Goal: Find specific page/section: Find specific page/section

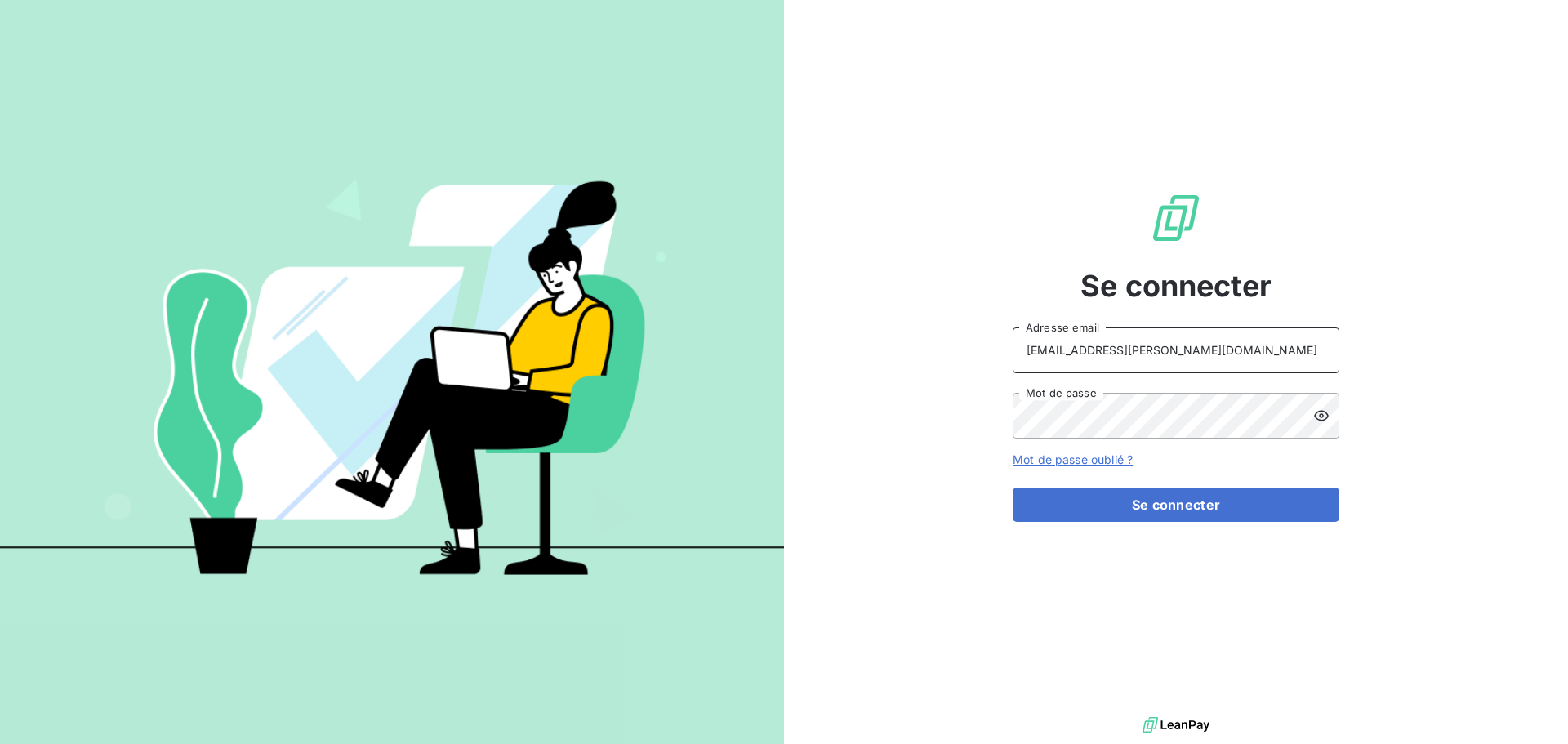
click at [1196, 354] on input "[EMAIL_ADDRESS][PERSON_NAME][DOMAIN_NAME]" at bounding box center [1176, 351] width 327 height 45
type input "[EMAIL_ADDRESS][PERSON_NAME][DOMAIN_NAME]"
click at [1161, 504] on button "Se connecter" at bounding box center [1176, 504] width 327 height 34
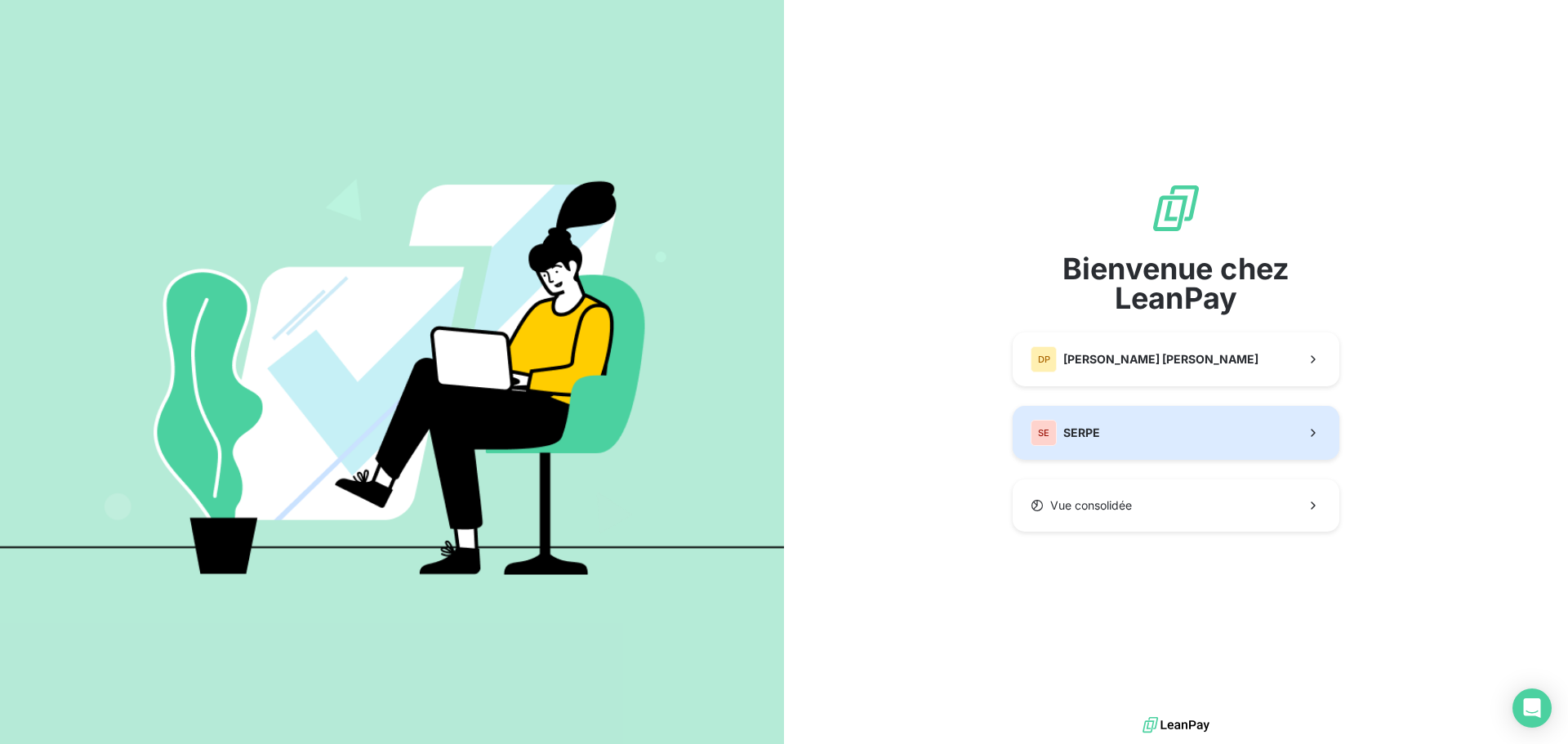
click at [1112, 416] on button "SE SERPE" at bounding box center [1176, 433] width 327 height 54
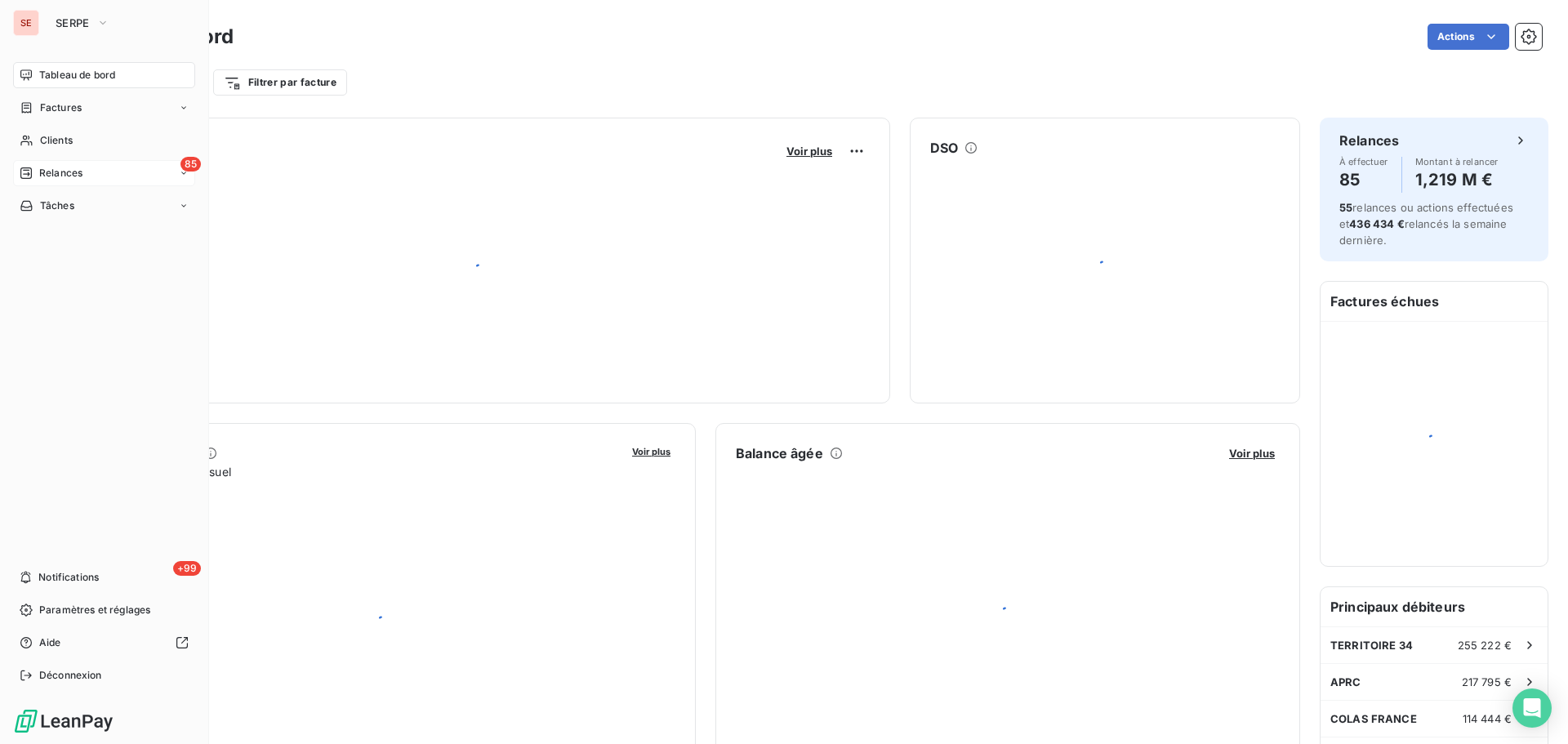
click at [41, 173] on span "Relances" at bounding box center [61, 173] width 44 height 15
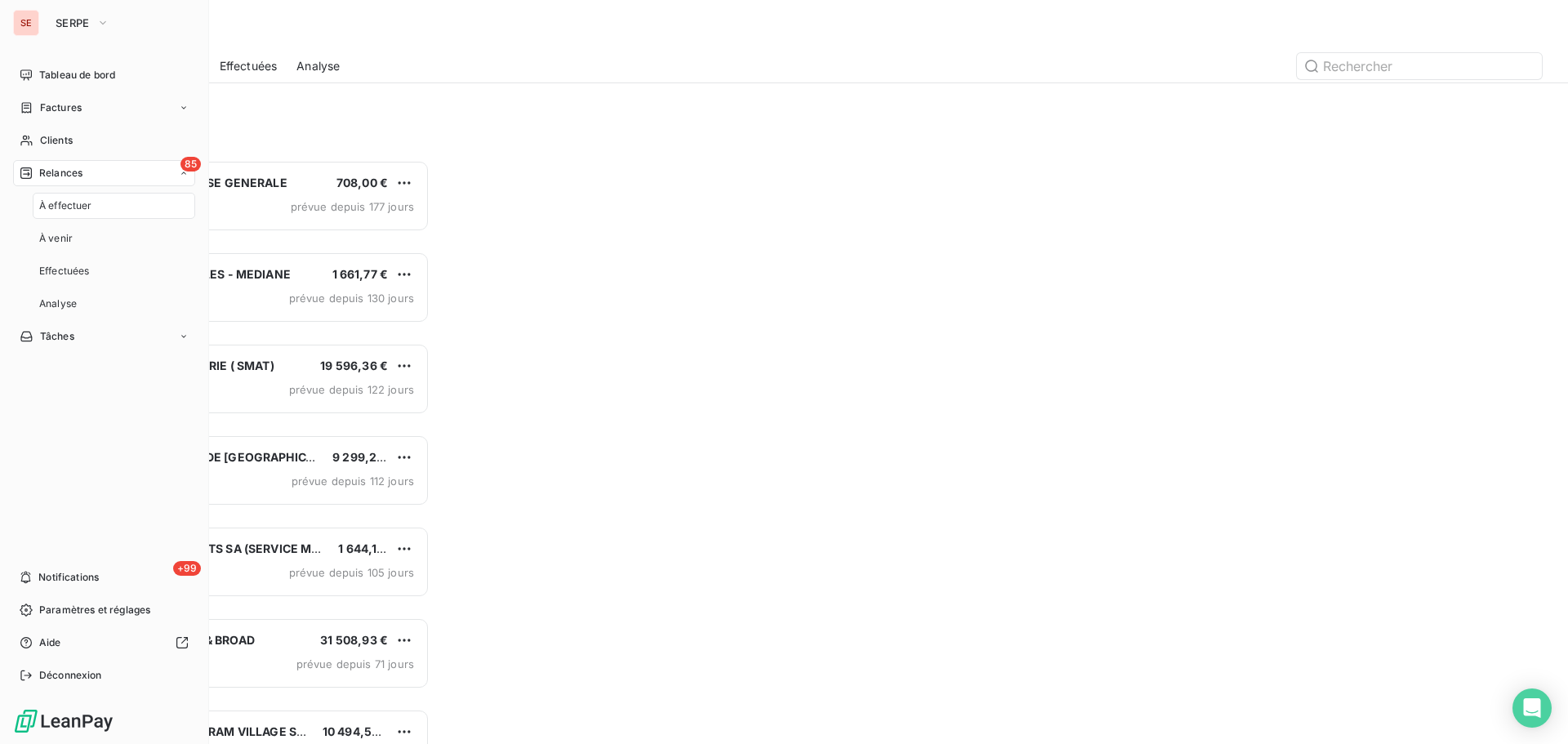
scroll to position [572, 339]
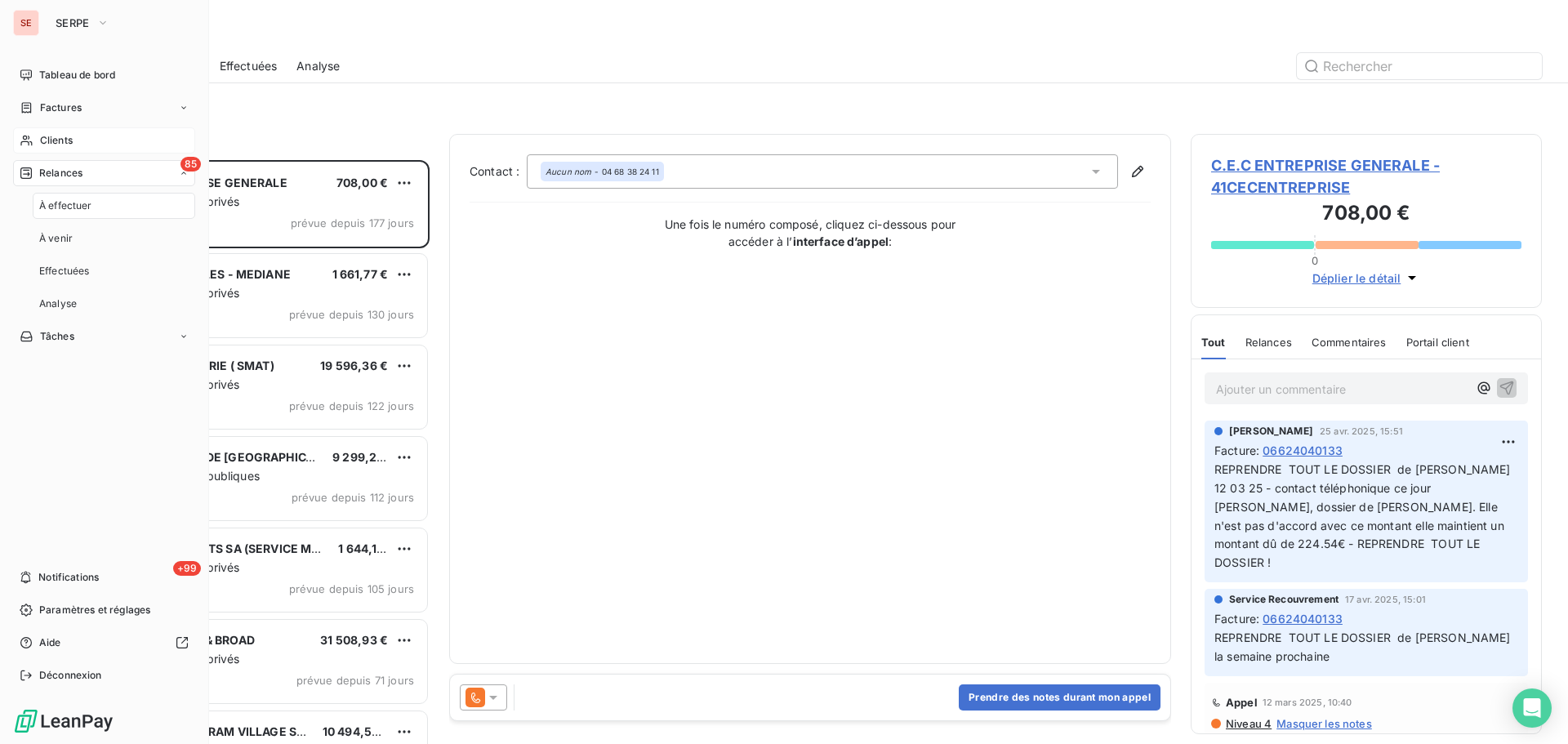
click at [73, 138] on div "Clients" at bounding box center [104, 141] width 182 height 26
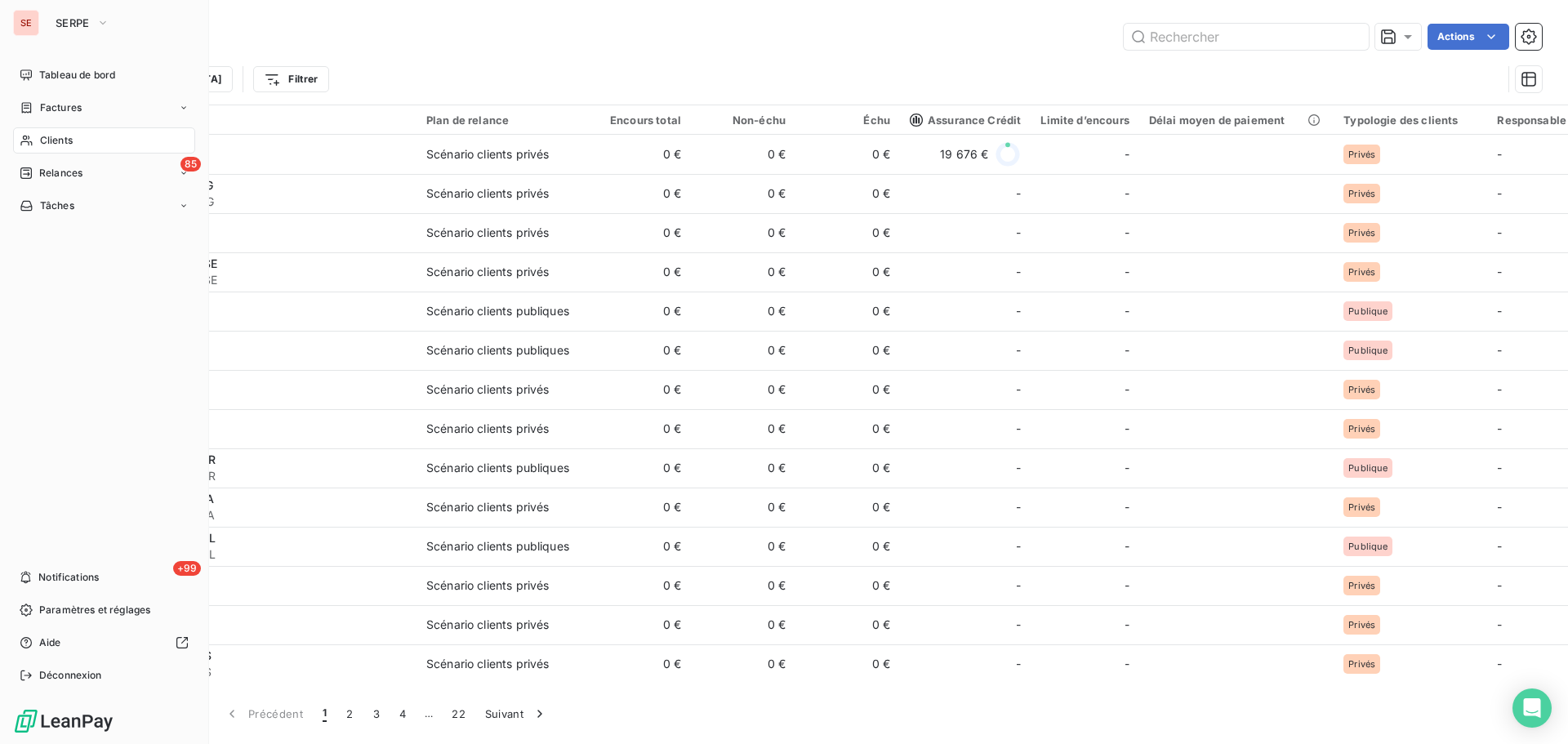
click at [37, 141] on div "Clients" at bounding box center [104, 141] width 182 height 26
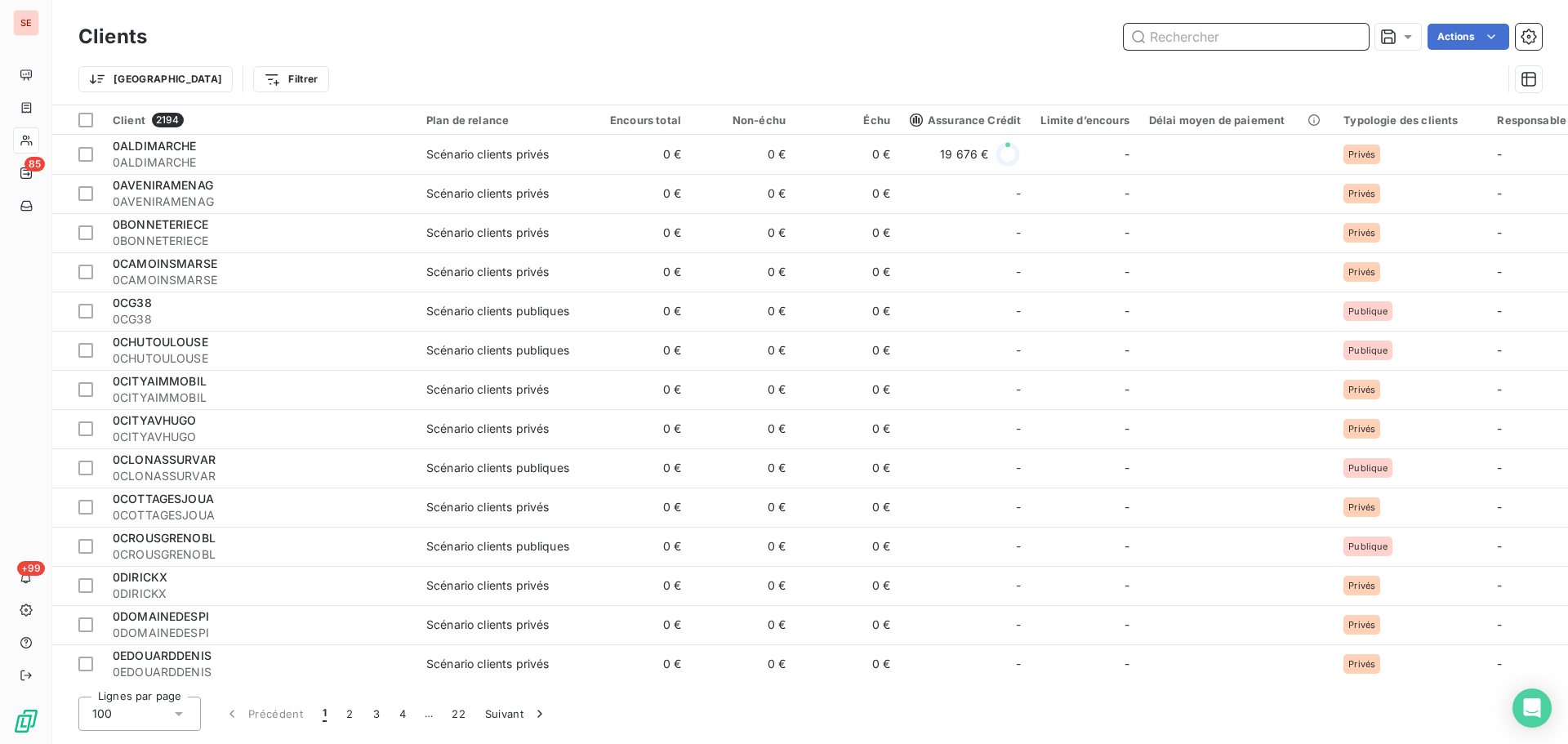
click at [1167, 37] on input "text" at bounding box center [1245, 37] width 245 height 26
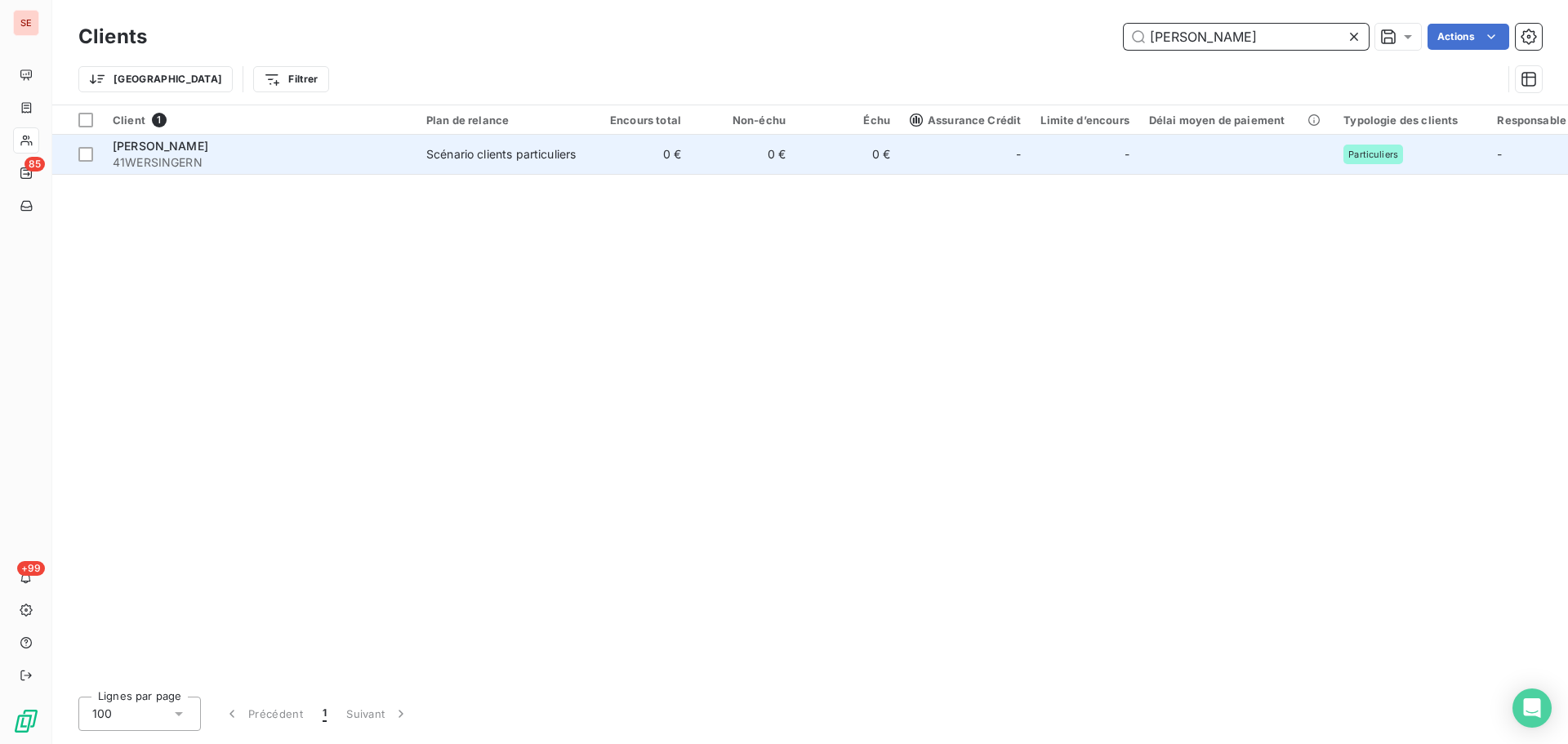
type input "[PERSON_NAME]"
click at [208, 149] on span "[PERSON_NAME]" at bounding box center [160, 146] width 95 height 14
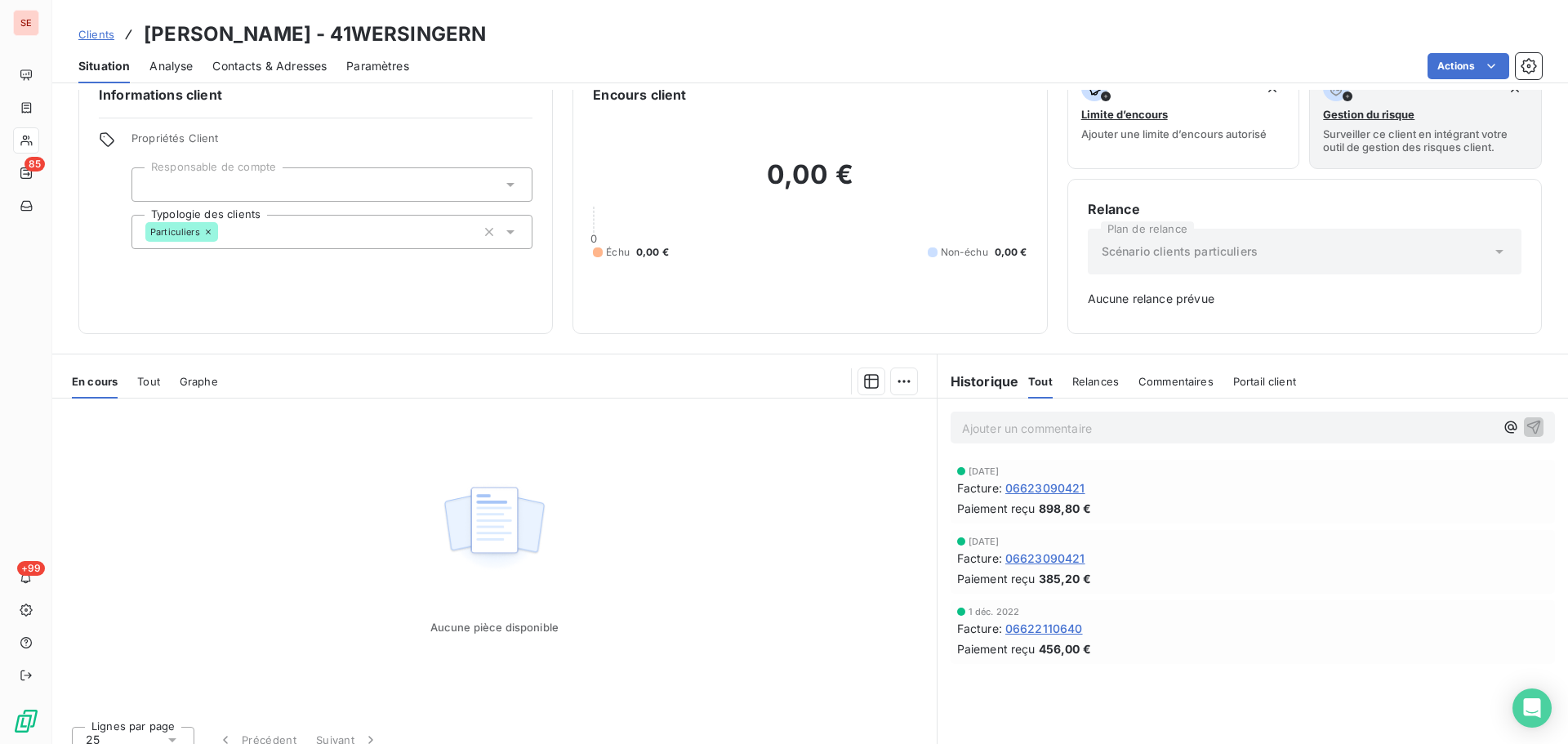
scroll to position [53, 0]
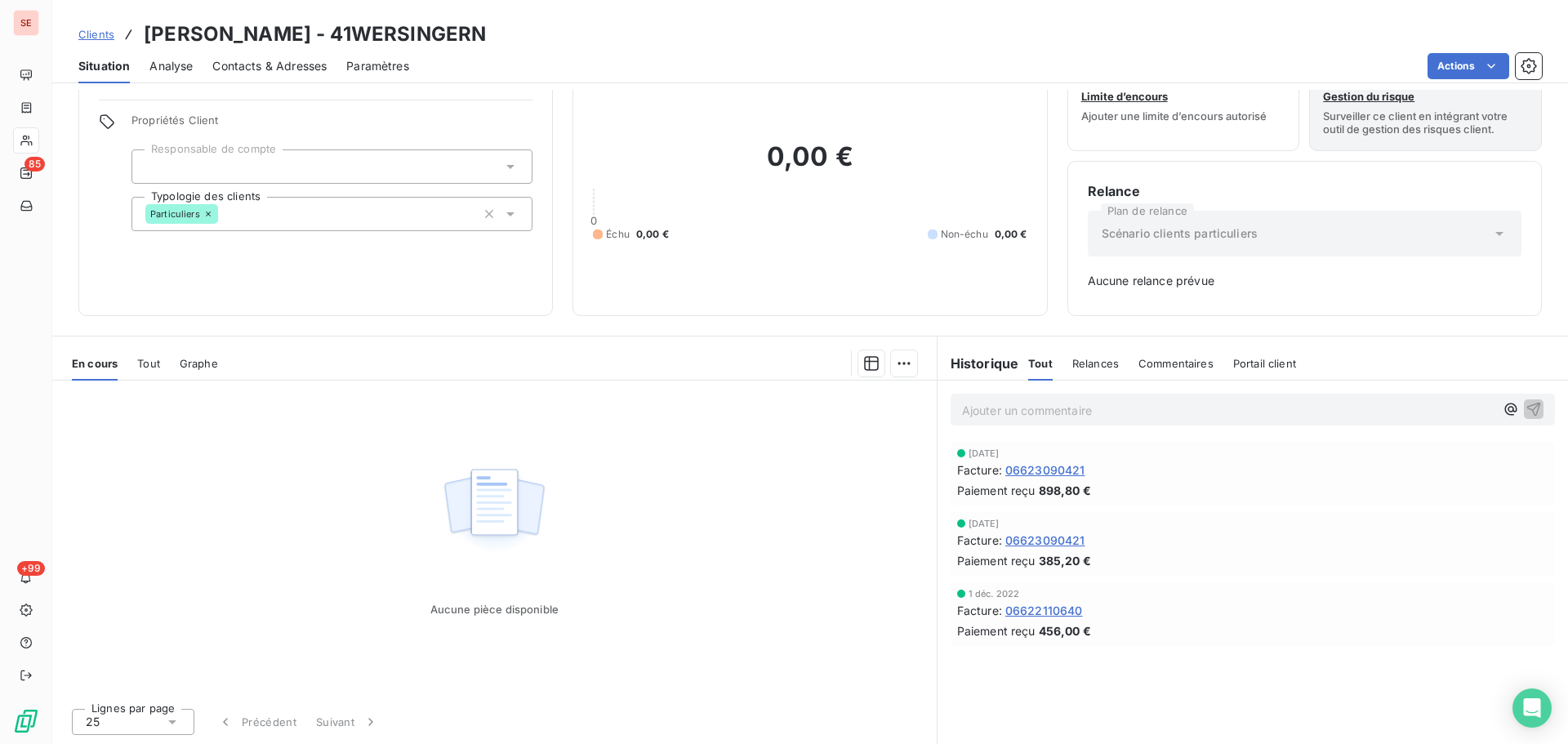
click at [1052, 405] on p "Ajouter un commentaire ﻿" at bounding box center [1227, 410] width 532 height 20
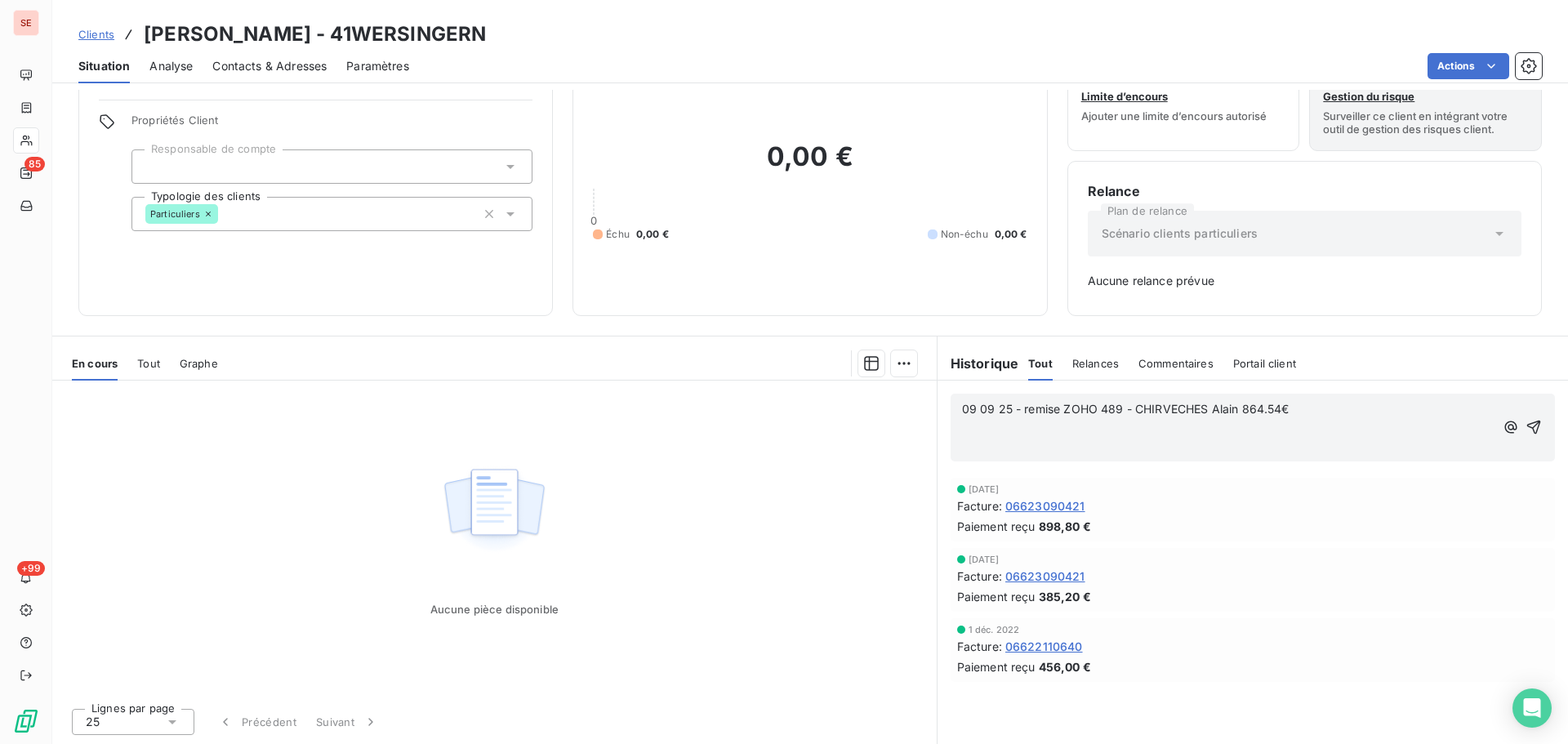
click at [1274, 409] on span "09 09 25 - remise ZOHO 489 - CHIRVECHES Alain 864.54€" at bounding box center [1125, 409] width 328 height 14
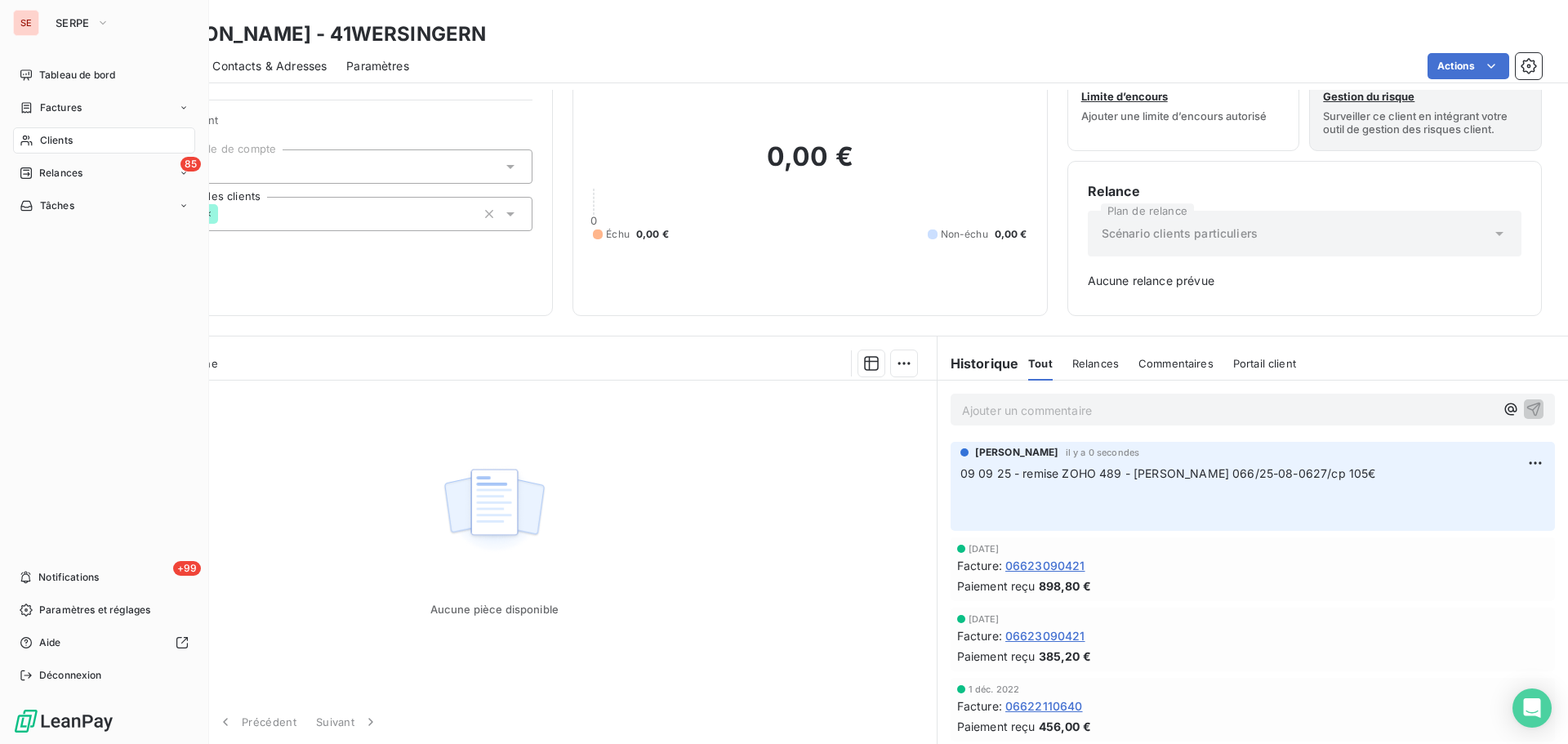
click at [42, 146] on span "Clients" at bounding box center [56, 140] width 32 height 15
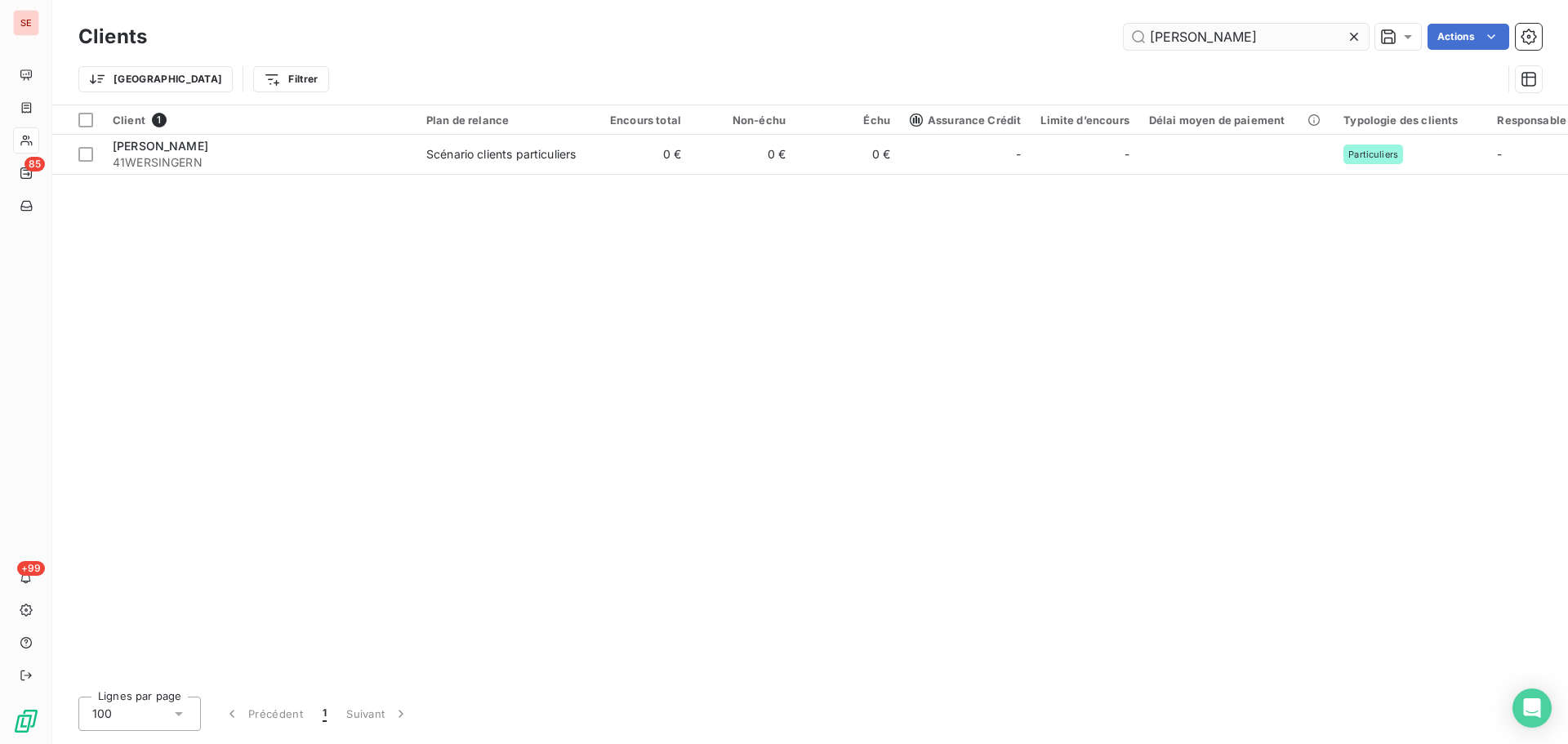
click at [1263, 41] on input "[PERSON_NAME]" at bounding box center [1245, 37] width 245 height 26
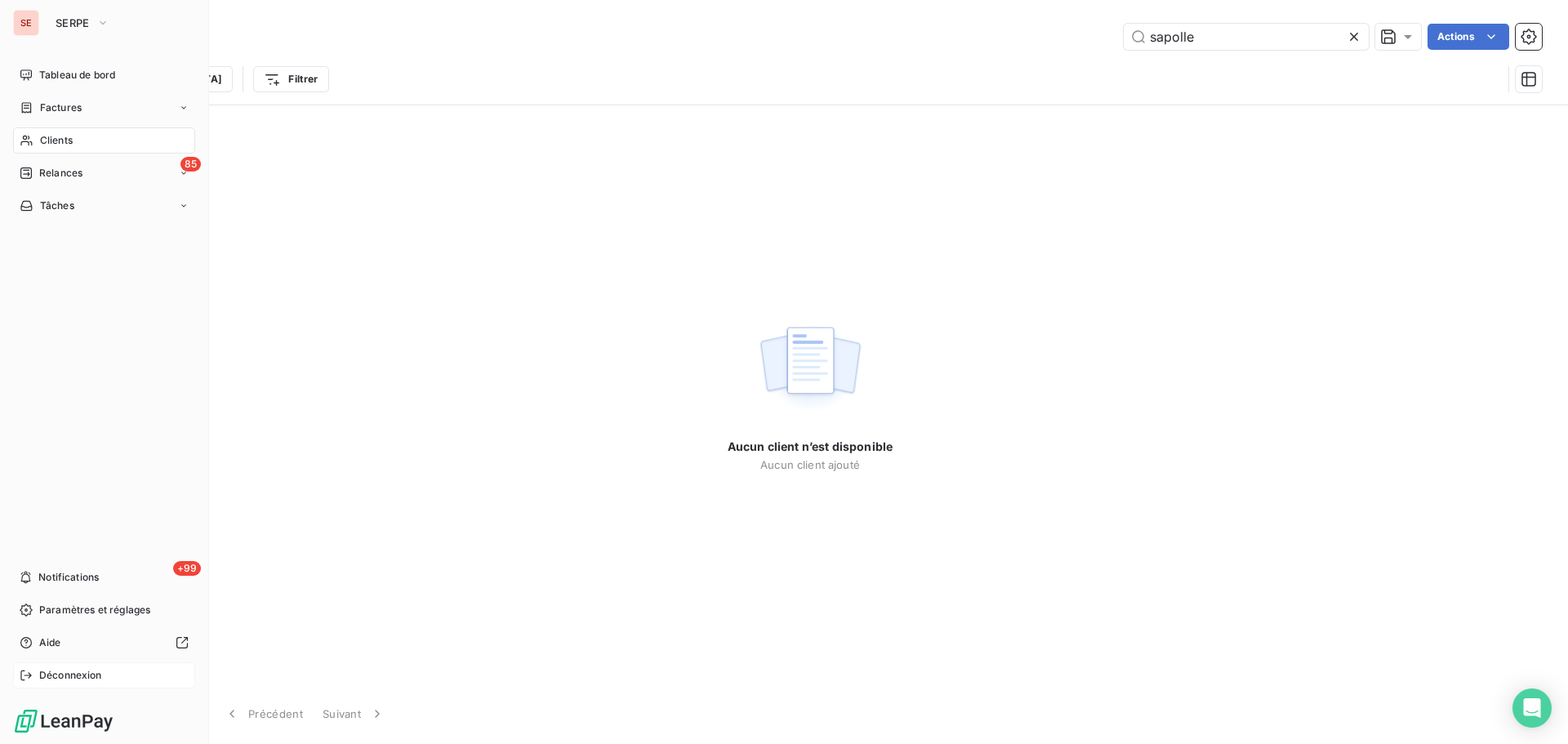
type input "sapolle"
click at [64, 678] on span "Déconnexion" at bounding box center [71, 675] width 63 height 15
